Goal: Navigation & Orientation: Find specific page/section

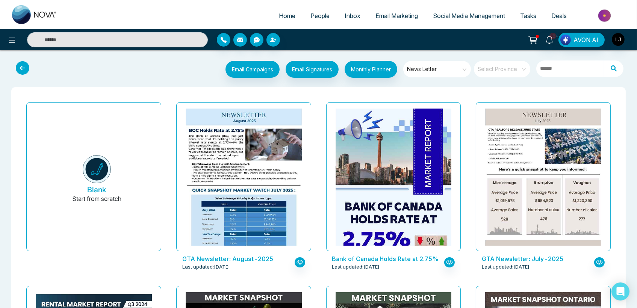
click at [283, 12] on span "Home" at bounding box center [287, 16] width 17 height 8
select select "*"
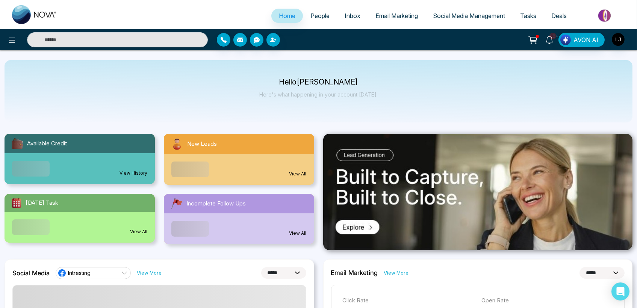
click at [554, 38] on span "10+" at bounding box center [553, 36] width 7 height 7
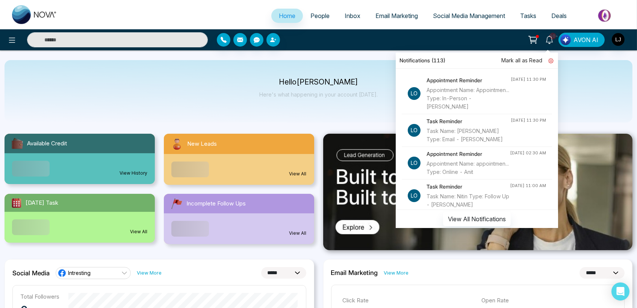
click at [549, 59] on link at bounding box center [548, 60] width 11 height 8
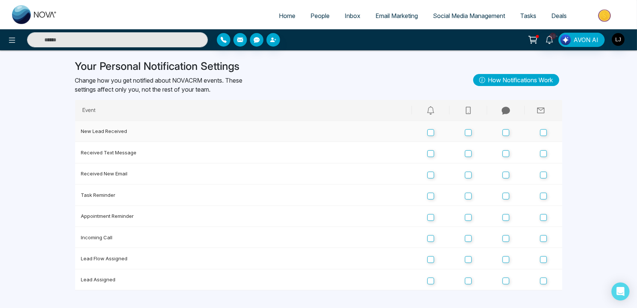
scroll to position [11, 0]
click at [66, 18] on ul "Home People Inbox Email Marketing Social Media Management Tasks Deals" at bounding box center [349, 16] width 568 height 21
click at [14, 46] on button at bounding box center [12, 39] width 15 height 15
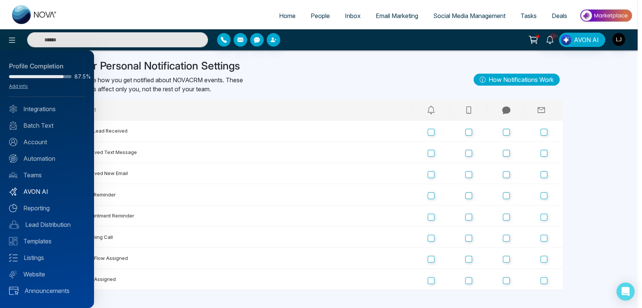
click at [38, 191] on link "AVON AI" at bounding box center [47, 191] width 76 height 9
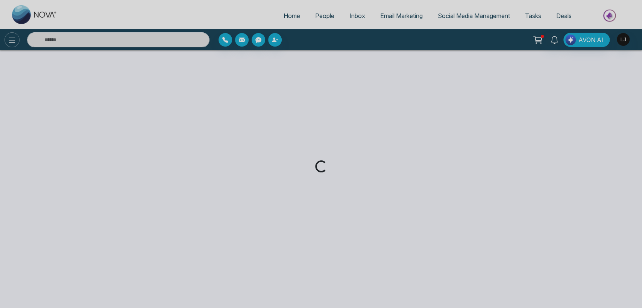
click at [9, 40] on div "Loading..." at bounding box center [321, 154] width 642 height 308
click at [12, 40] on div "Loading..." at bounding box center [321, 154] width 642 height 308
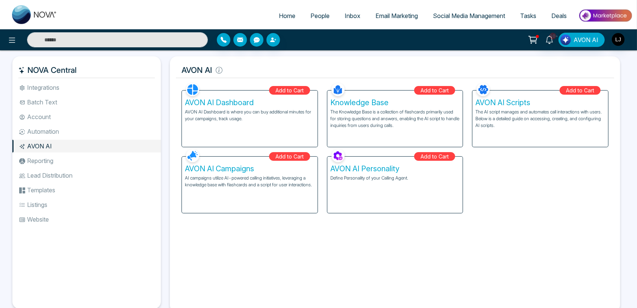
click at [12, 40] on icon at bounding box center [12, 40] width 6 height 5
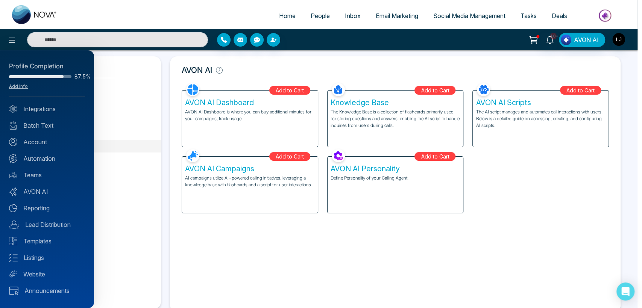
click at [150, 139] on div at bounding box center [321, 154] width 642 height 308
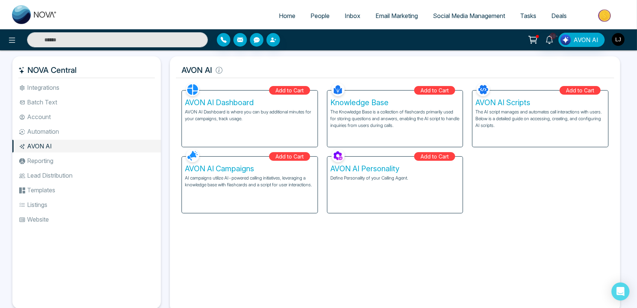
click at [617, 38] on img "button" at bounding box center [618, 39] width 13 height 13
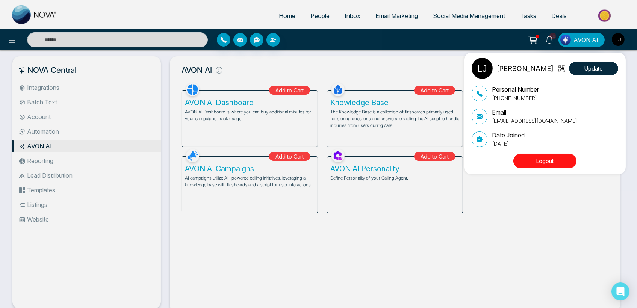
click at [546, 166] on button "Logout" at bounding box center [545, 161] width 63 height 15
